Goal: Navigation & Orientation: Find specific page/section

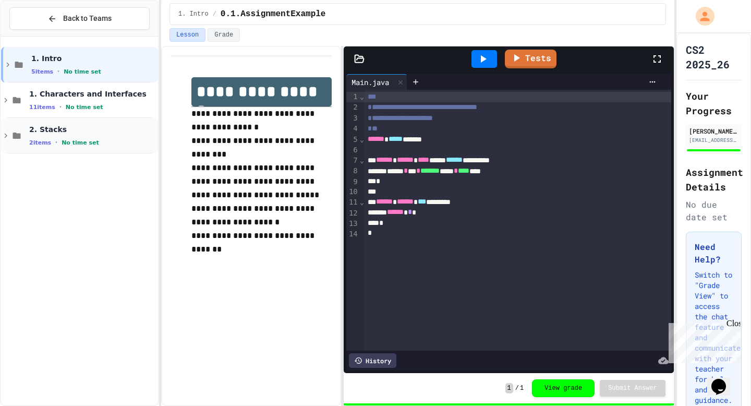
click at [110, 134] on div "2. Stacks 2 items • No time set" at bounding box center [92, 136] width 127 height 22
click at [104, 202] on span "2.2.StackPractice" at bounding box center [92, 199] width 127 height 9
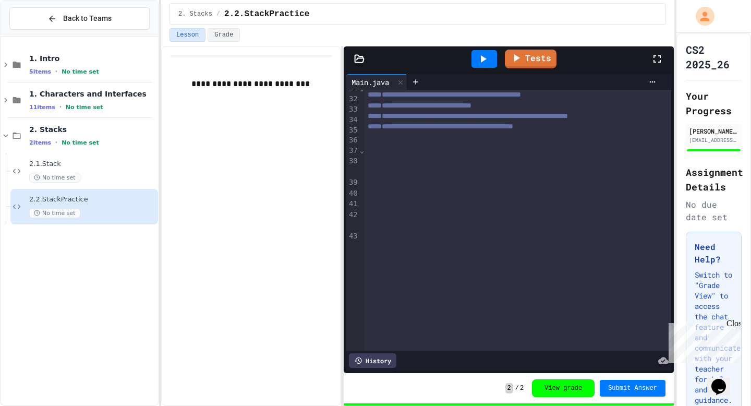
scroll to position [536, 0]
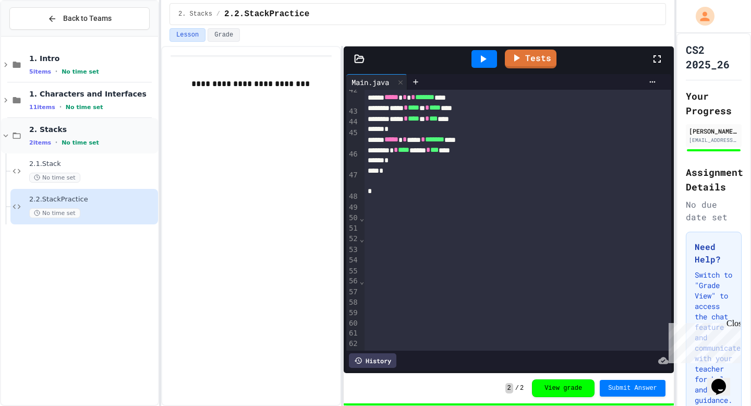
click at [5, 141] on div "2. Stacks 2 items • No time set" at bounding box center [79, 135] width 157 height 35
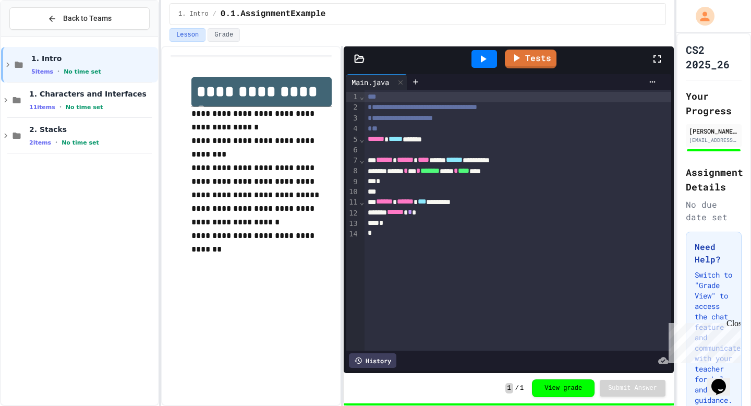
click at [58, 13] on button "Back to Teams" at bounding box center [79, 18] width 140 height 22
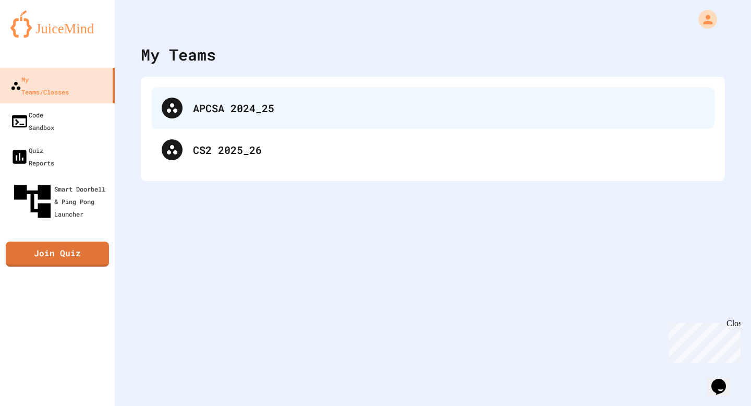
click at [245, 115] on div "APCSA 2024_25" at bounding box center [448, 108] width 511 height 16
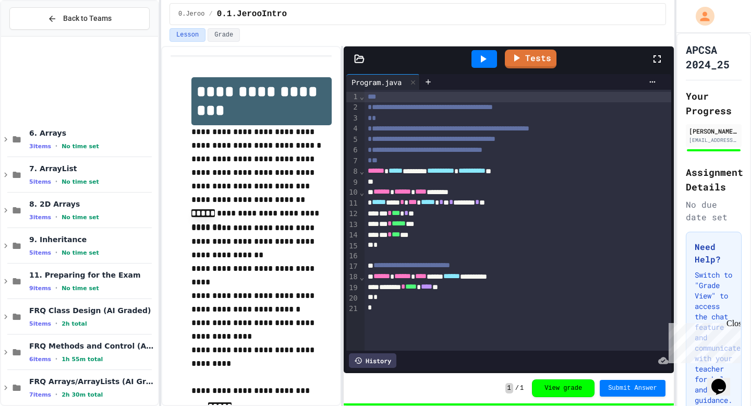
scroll to position [1106, 0]
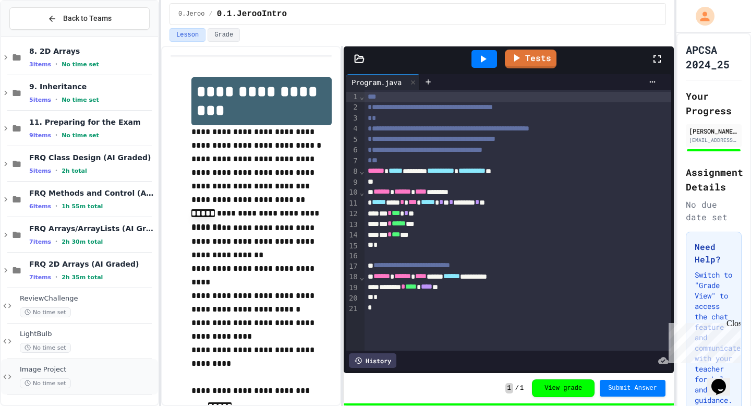
click at [96, 374] on div "Image Project No time set" at bounding box center [88, 376] width 136 height 23
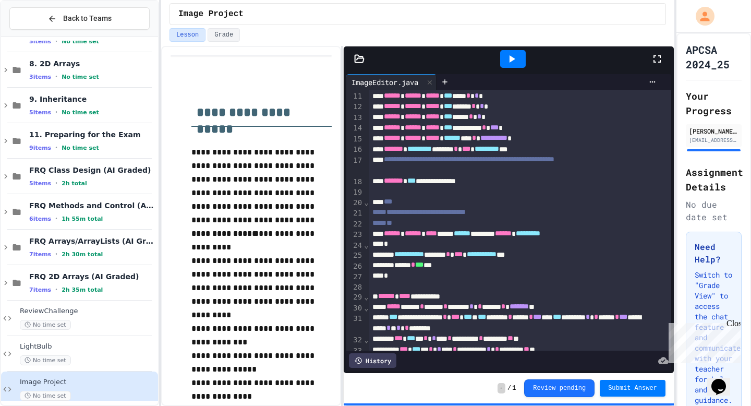
scroll to position [141, 0]
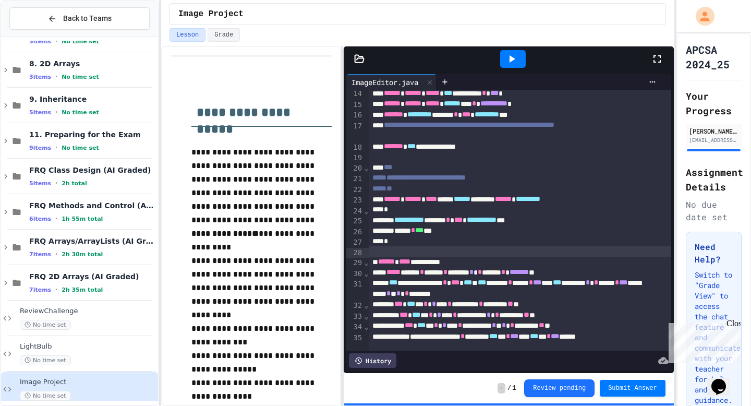
click at [414, 253] on div at bounding box center [520, 251] width 302 height 10
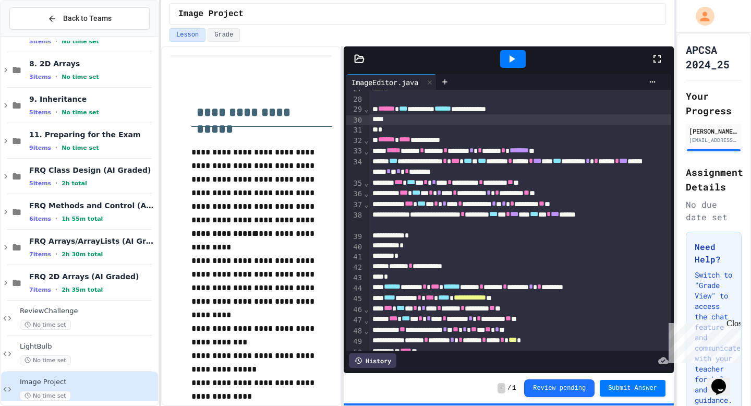
scroll to position [163, 0]
